Goal: Information Seeking & Learning: Learn about a topic

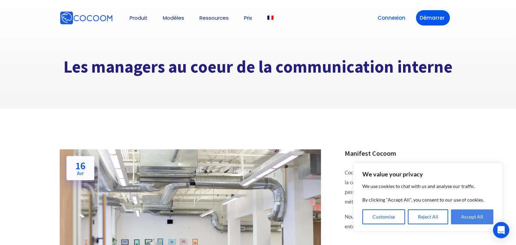
click at [467, 211] on button "Accept All" at bounding box center [472, 216] width 42 height 15
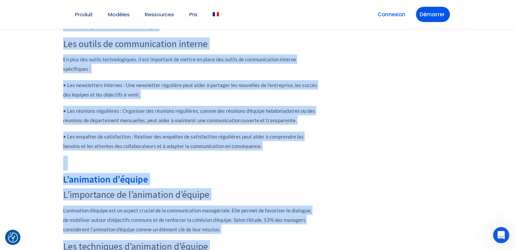
scroll to position [1429, 0]
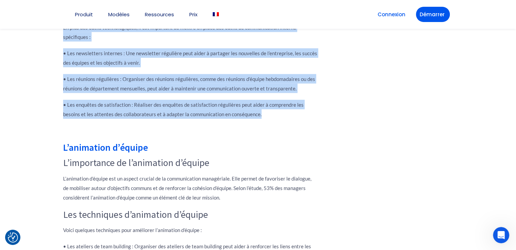
drag, startPoint x: 61, startPoint y: 33, endPoint x: 303, endPoint y: 118, distance: 256.4
click at [303, 118] on div "Introduction La communication interne est un pilier essentiel pour le bon fonct…" at bounding box center [190, 198] width 261 height 2593
copy div "Les outils de communication pour les managers Les outils technologiques Les out…"
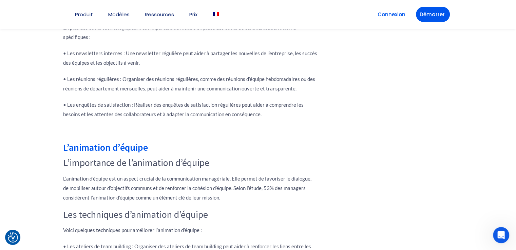
click at [233, 149] on h2 "L’animation d’équipe" at bounding box center [190, 147] width 254 height 9
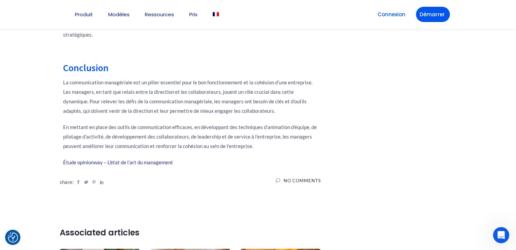
scroll to position [2739, 0]
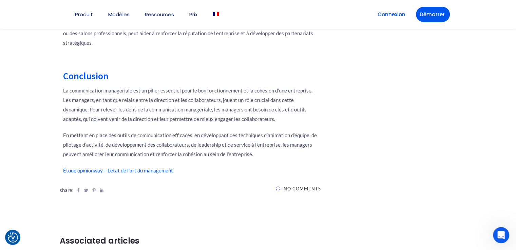
click at [98, 171] on link "Étude opinionway – L’état de l’art du management" at bounding box center [118, 171] width 110 height 6
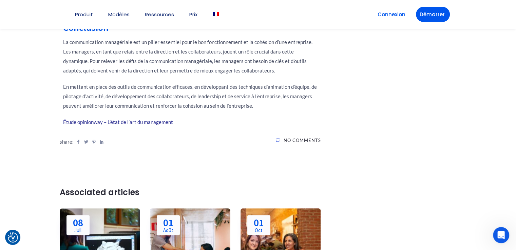
scroll to position [2795, 0]
